Goal: Navigation & Orientation: Find specific page/section

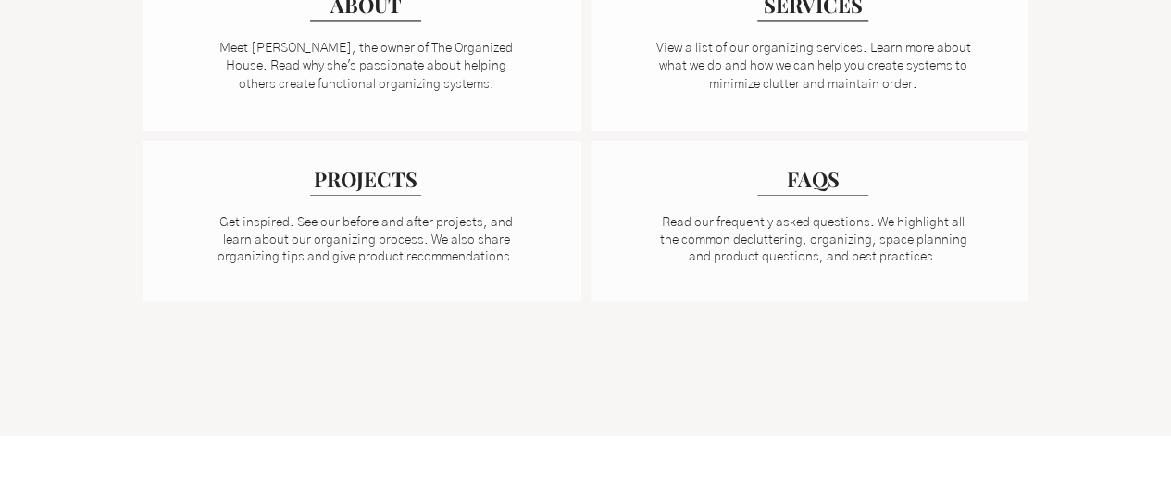
scroll to position [1389, 0]
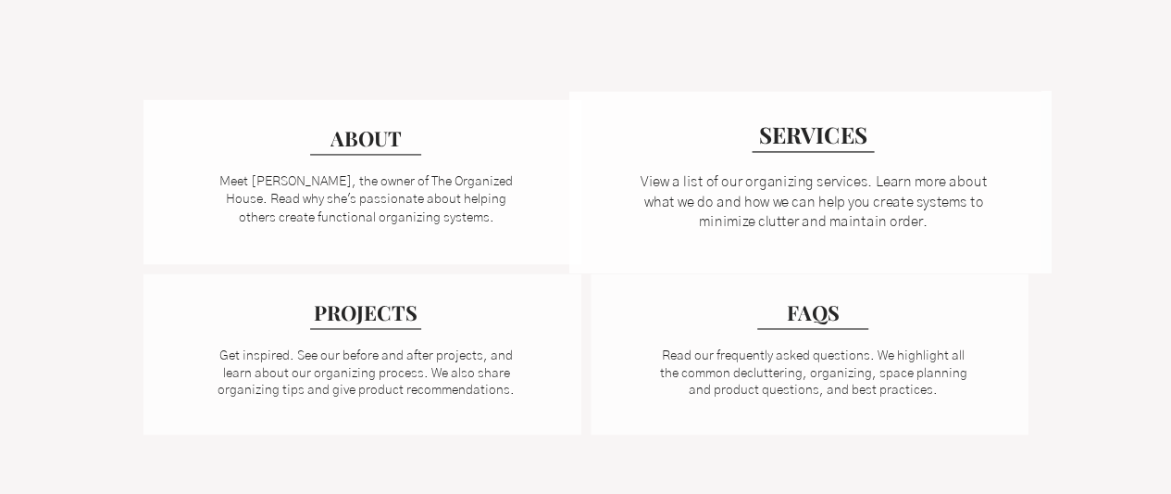
click at [769, 152] on div at bounding box center [810, 182] width 482 height 182
click at [801, 139] on span "SERVICES" at bounding box center [813, 133] width 109 height 31
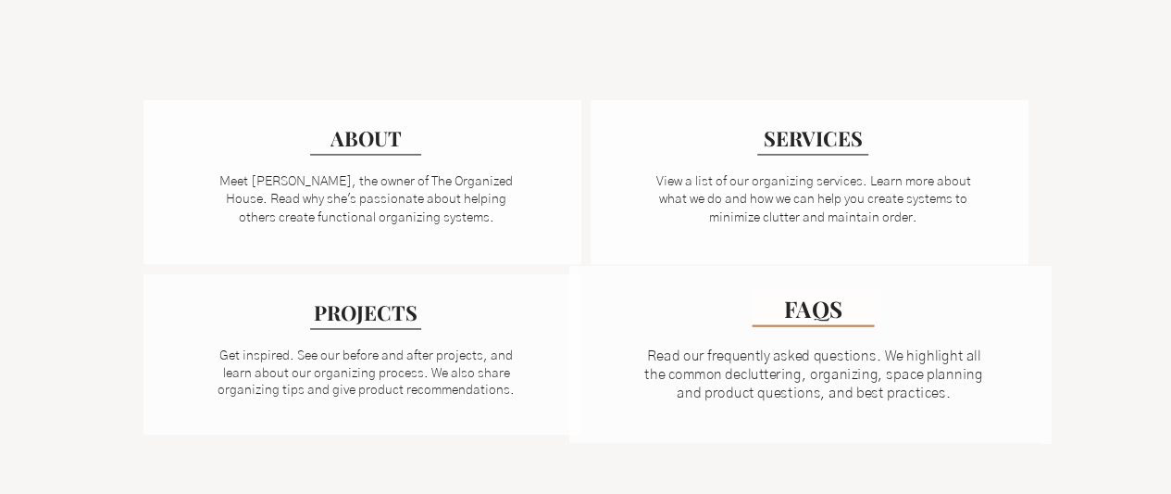
click at [814, 318] on span "FAQS" at bounding box center [813, 308] width 58 height 31
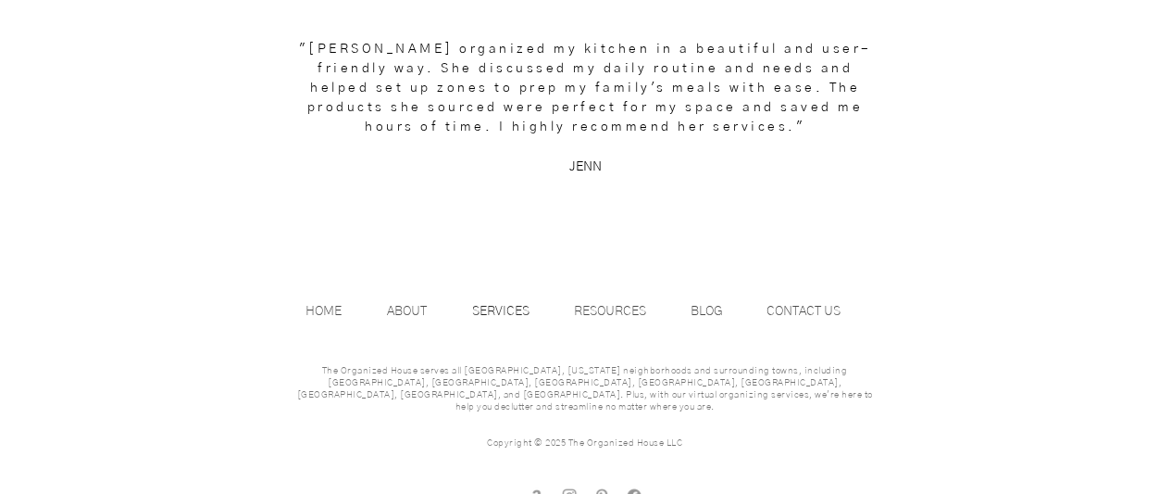
scroll to position [2749, 0]
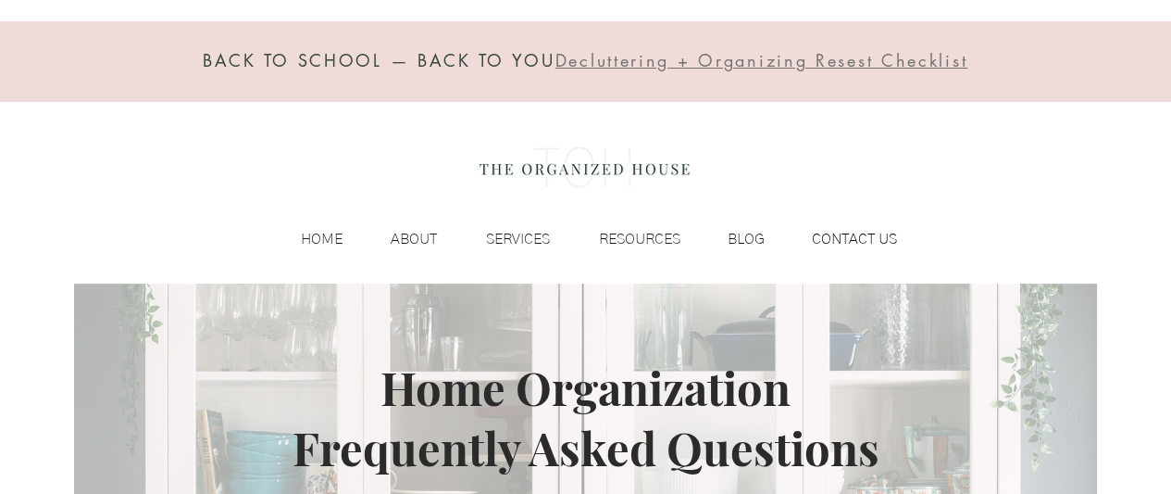
click at [877, 235] on p "CONTACT US" at bounding box center [855, 239] width 104 height 28
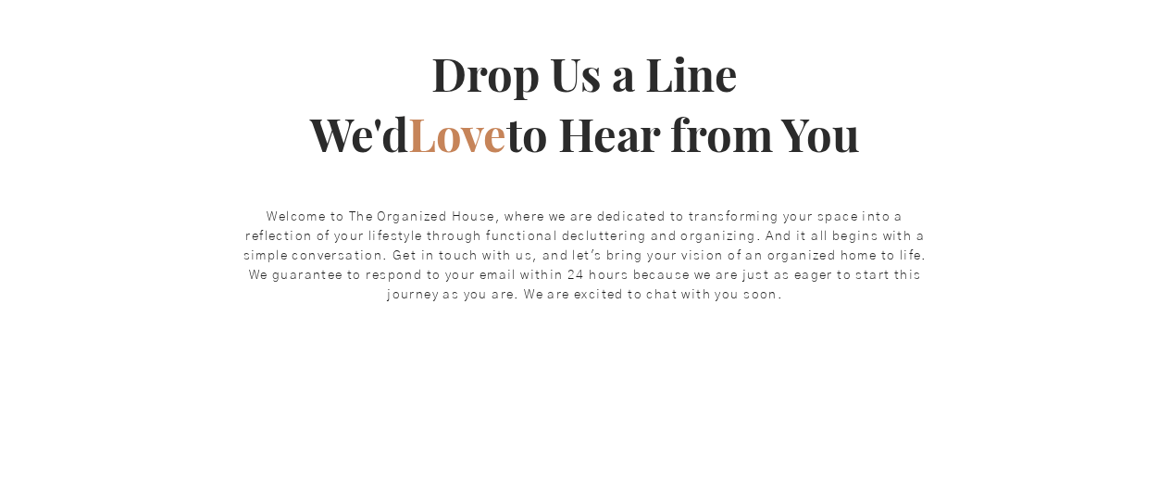
scroll to position [278, 0]
